Goal: Find specific page/section: Find specific page/section

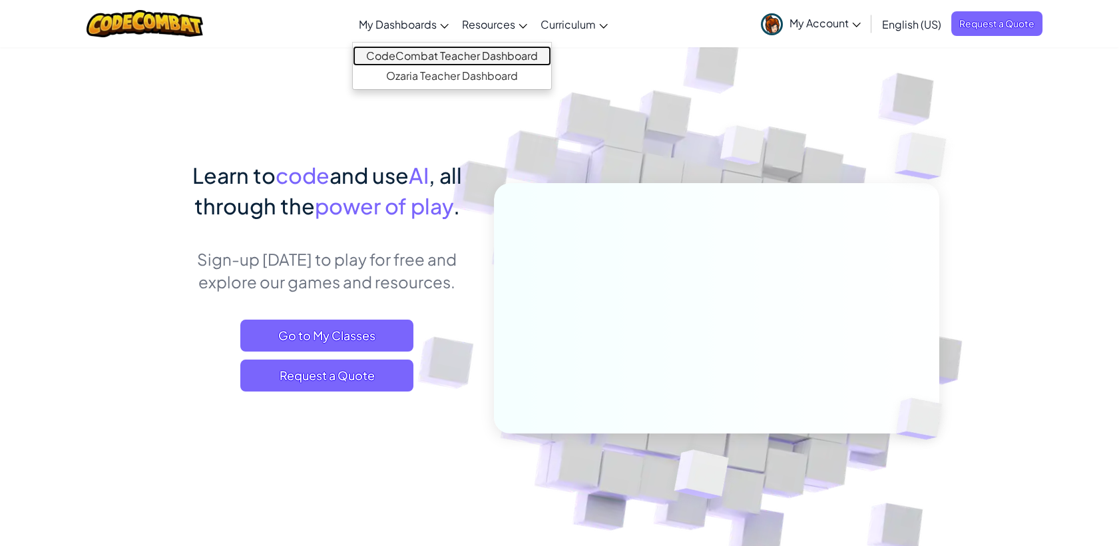
click at [431, 46] on link "CodeCombat Teacher Dashboard" at bounding box center [452, 56] width 198 height 20
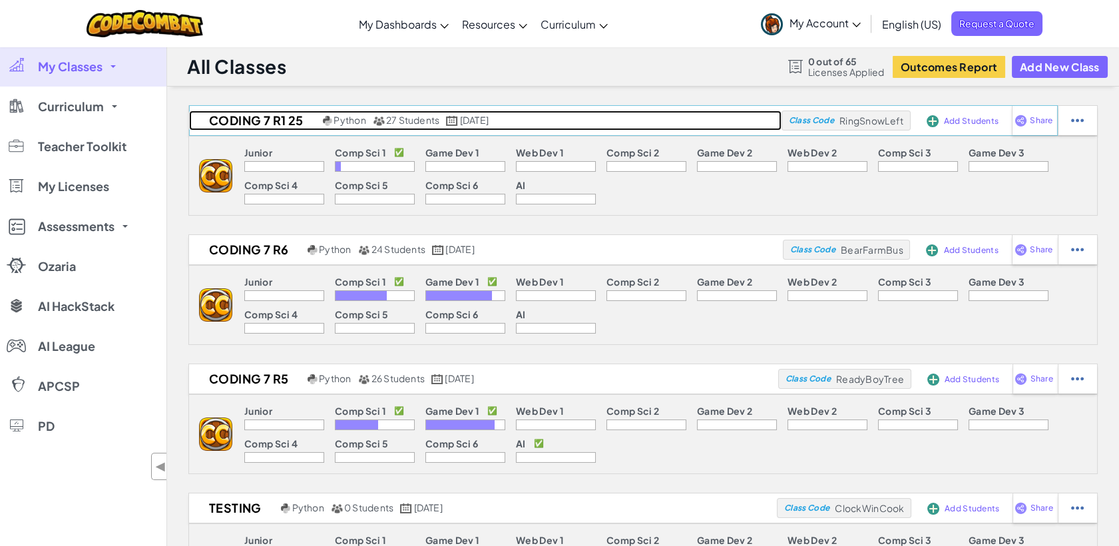
click at [267, 120] on h2 "Coding 7 R1 25" at bounding box center [254, 120] width 130 height 20
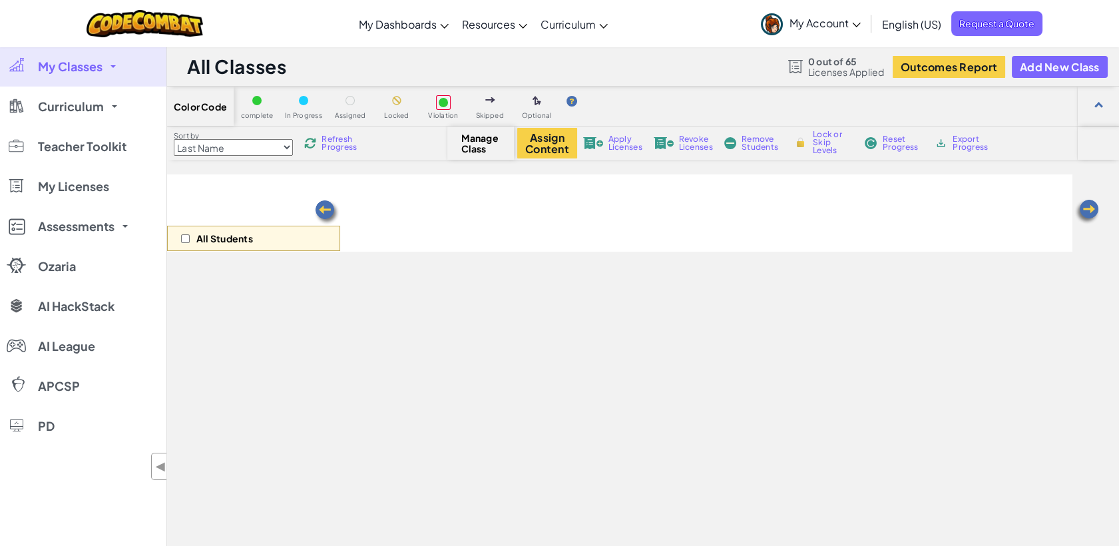
select select "560f1a9f22961295f9427742"
